Goal: Task Accomplishment & Management: Use online tool/utility

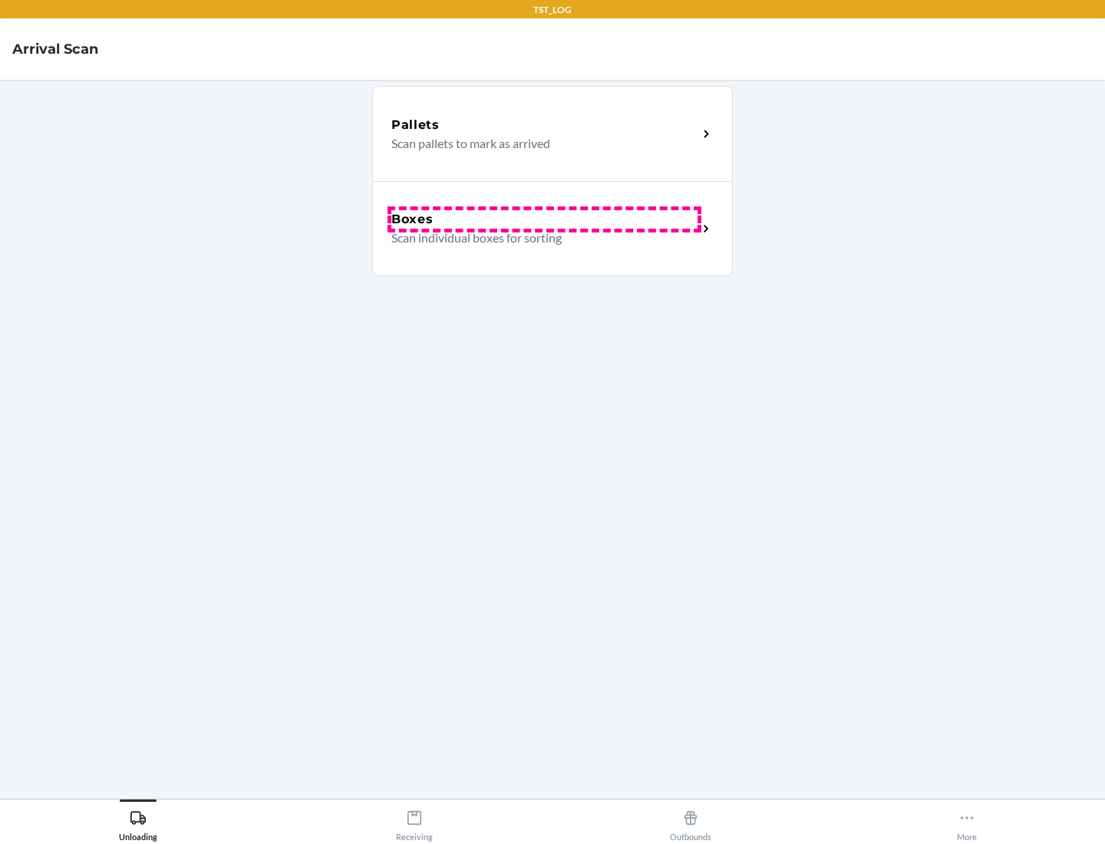
click at [544, 220] on div "Boxes" at bounding box center [545, 219] width 306 height 18
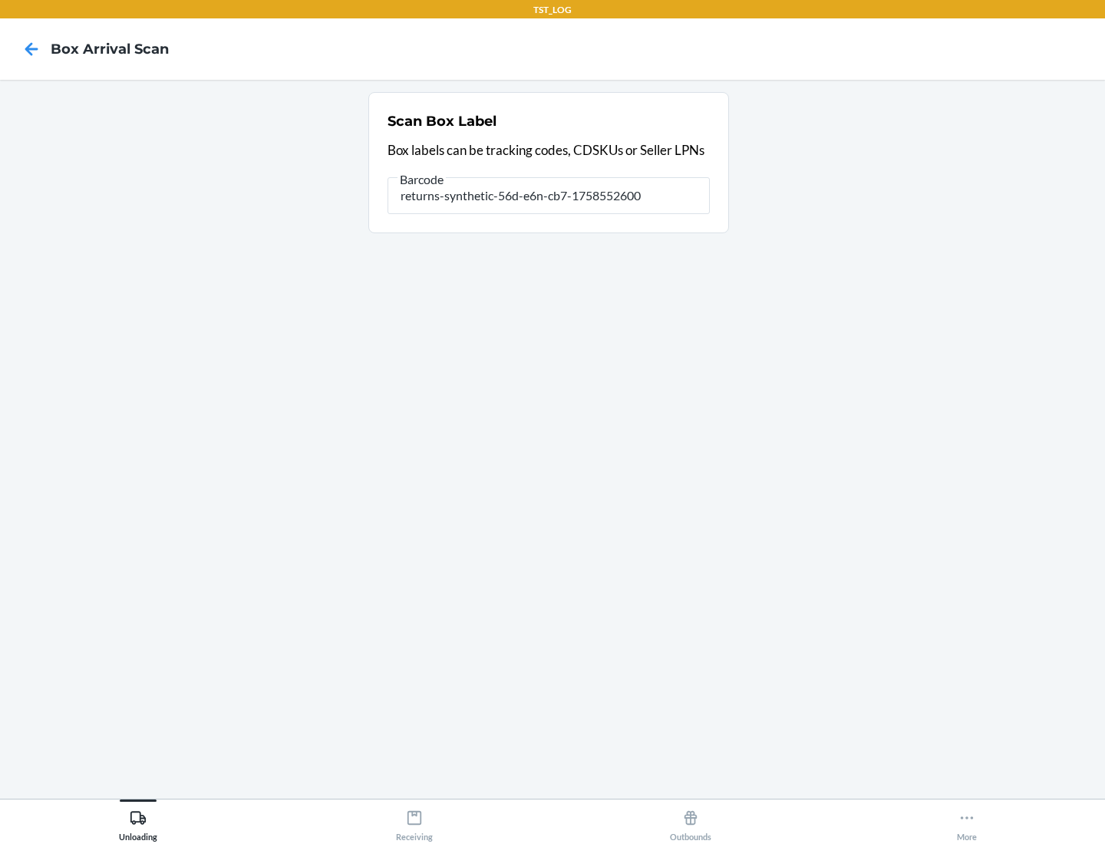
type input "returns-synthetic-56d-e6n-cb7-1758552600"
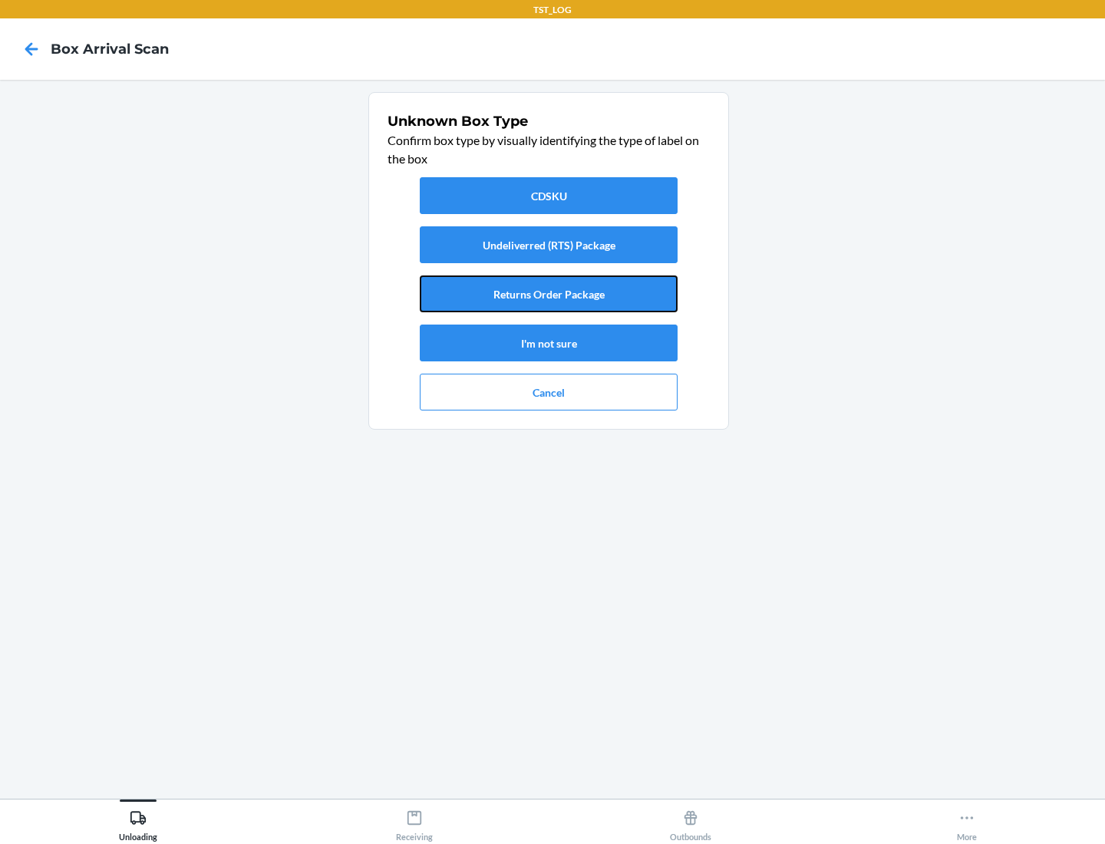
click at [549, 294] on button "Returns Order Package" at bounding box center [549, 294] width 258 height 37
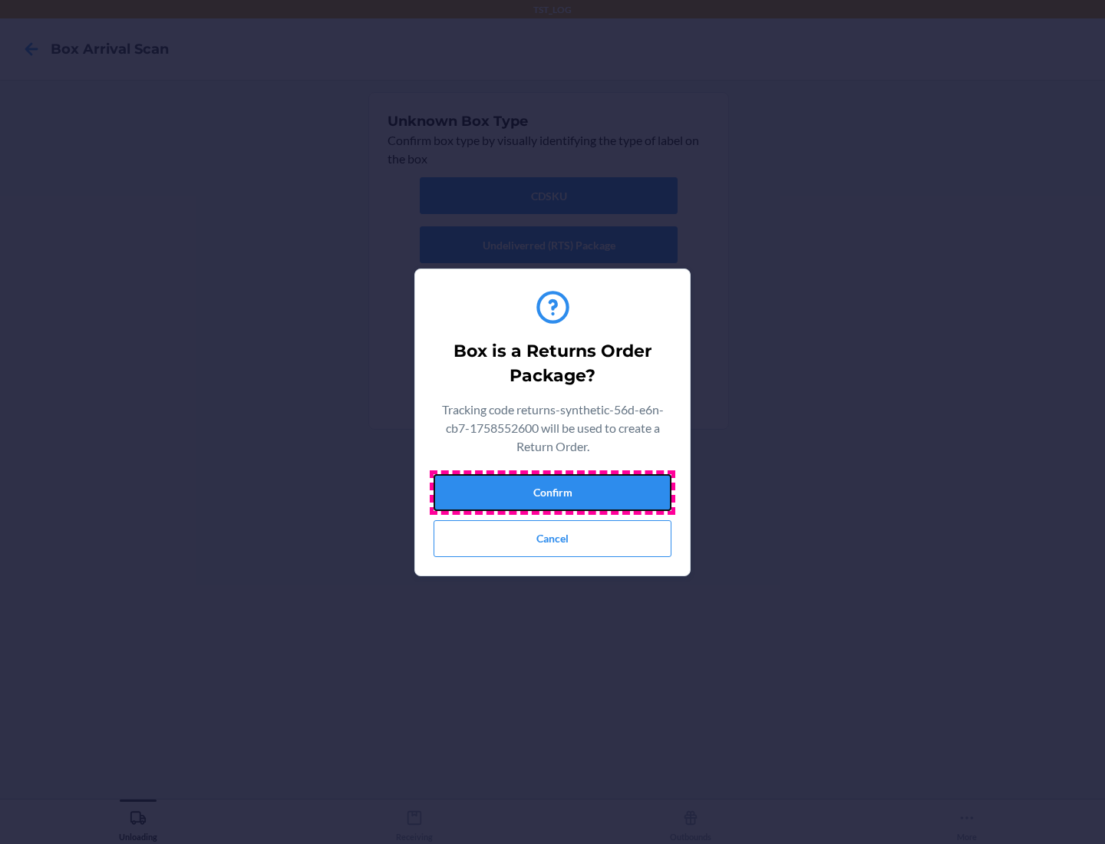
click at [553, 492] on button "Confirm" at bounding box center [553, 492] width 238 height 37
